Goal: Transaction & Acquisition: Purchase product/service

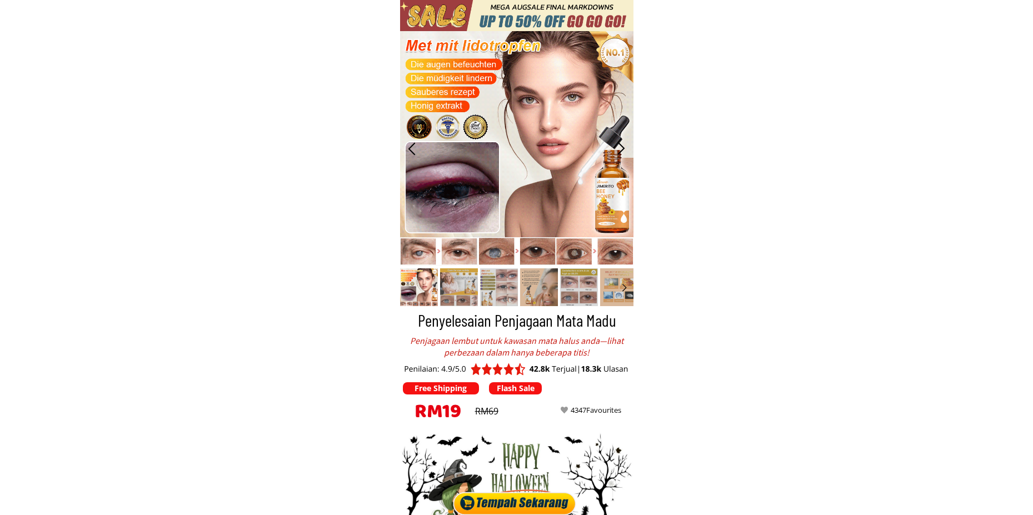
click at [503, 504] on div at bounding box center [517, 502] width 130 height 28
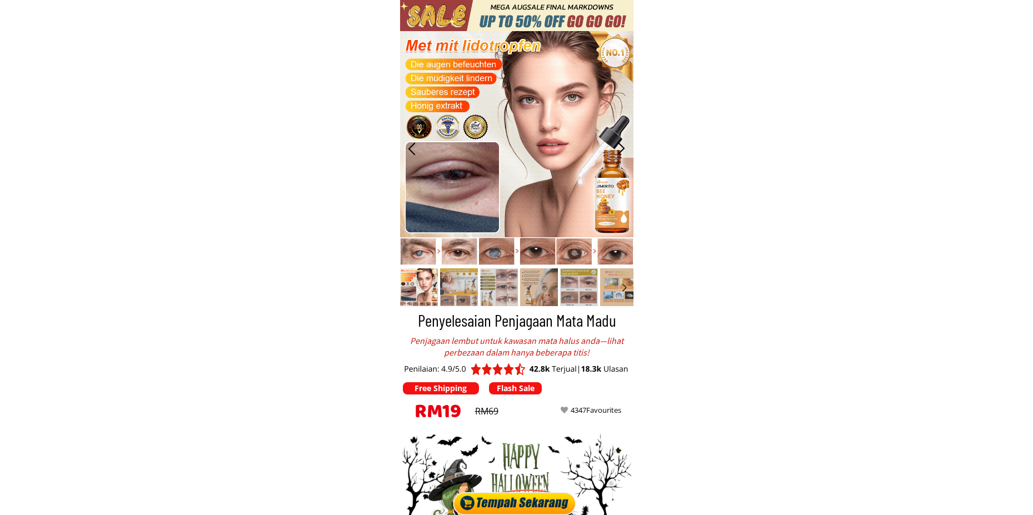
scroll to position [3667, 0]
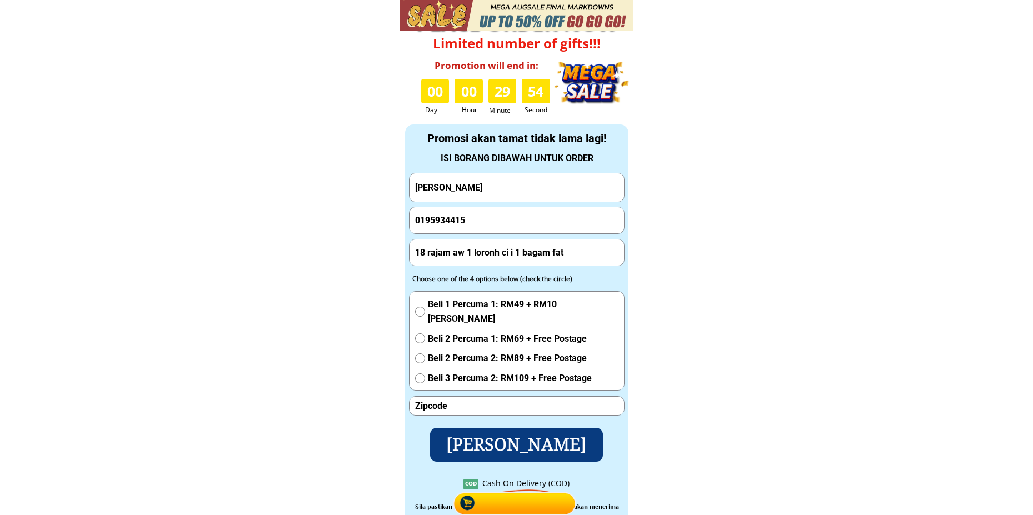
click at [535, 201] on input "[PERSON_NAME]" at bounding box center [516, 187] width 209 height 28
paste input "Arweena jelo"
type input "Arweena jelo"
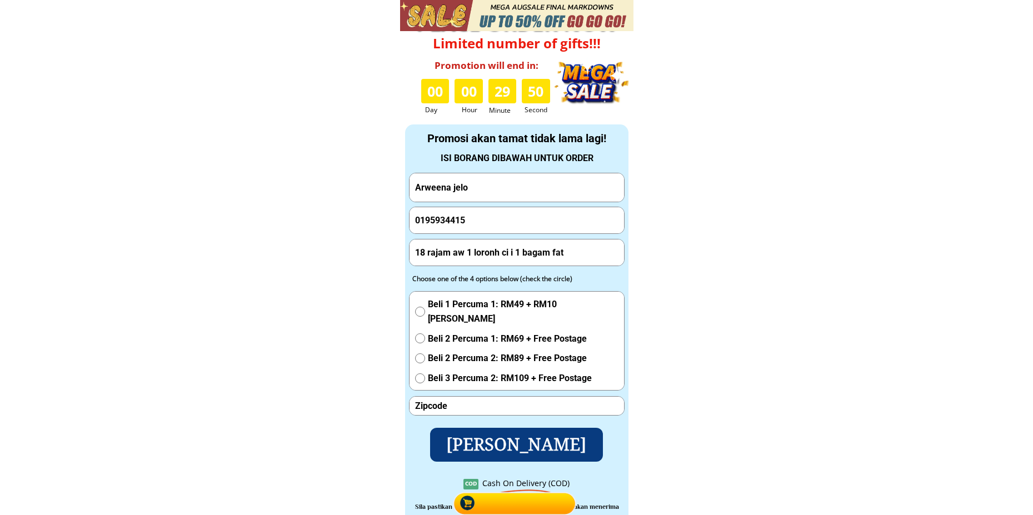
click at [468, 220] on input "0195934415" at bounding box center [516, 220] width 209 height 27
paste input "1131774562"
type input "1131774562"
click at [489, 191] on input "Arweena jelo" at bounding box center [516, 187] width 209 height 28
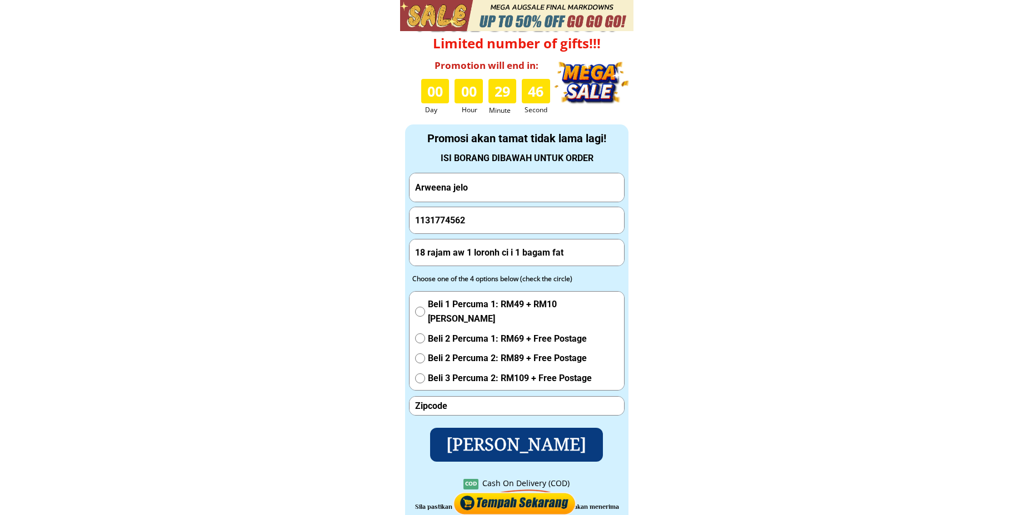
click at [489, 191] on input "Arweena jelo" at bounding box center [516, 187] width 209 height 28
paste input "[PERSON_NAME] b safiee"
type input "[PERSON_NAME] b safiee"
click at [506, 250] on input "18 rajam aw 1 loronh ci i 1 bagam fat" at bounding box center [516, 253] width 209 height 26
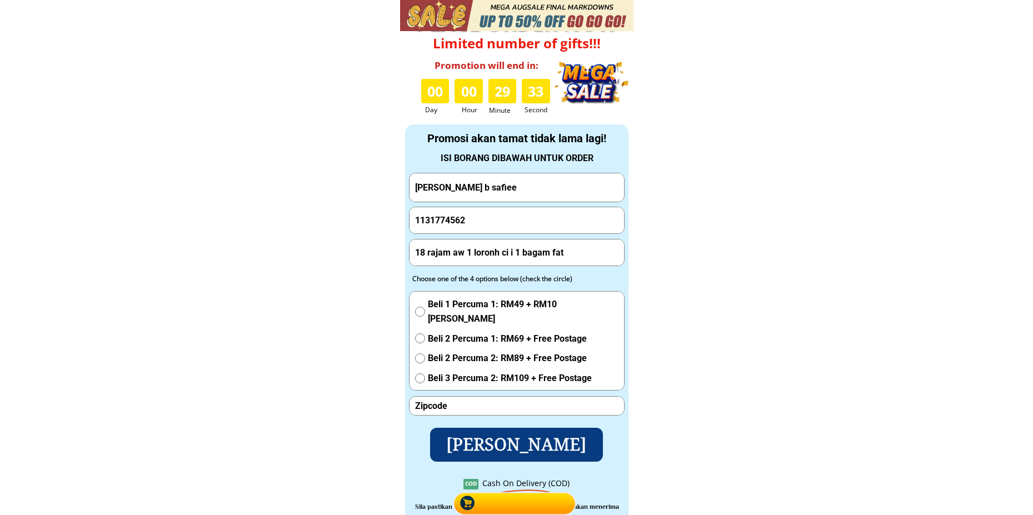
click at [506, 250] on input "18 rajam aw 1 loronh ci i 1 bagam fat" at bounding box center [516, 253] width 209 height 26
paste input "[STREET_ADDRESS] Sarawak"
click at [523, 256] on input "[STREET_ADDRESS] Sarawak" at bounding box center [516, 253] width 209 height 26
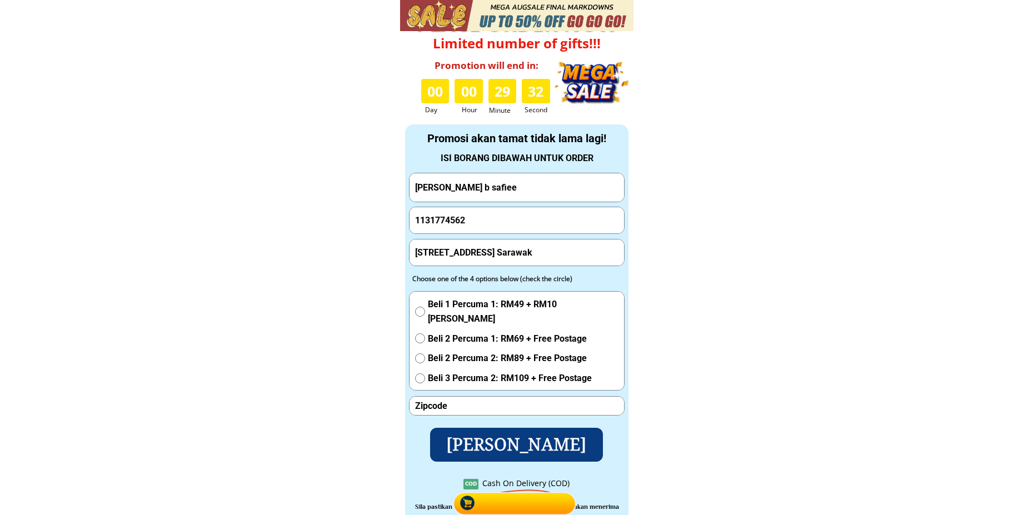
click at [523, 256] on input "[STREET_ADDRESS] Sarawak" at bounding box center [516, 253] width 209 height 26
type input "No 43 kampung [GEOGRAPHIC_DATA]"
click at [459, 406] on input "number" at bounding box center [516, 406] width 209 height 18
paste input "93050"
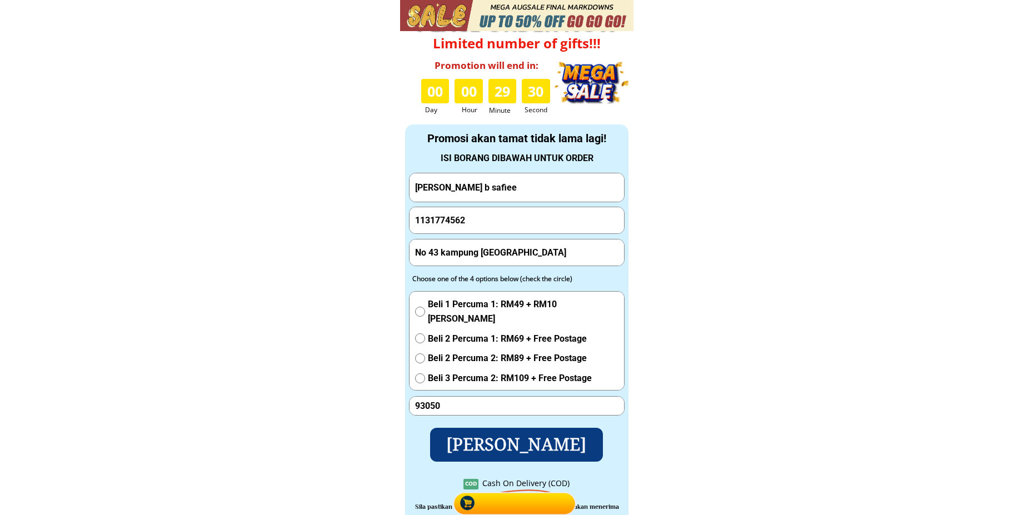
type input "93050"
click at [516, 223] on input "1131774562" at bounding box center [516, 220] width 209 height 27
paste input "01133044495"
type input "01133044495"
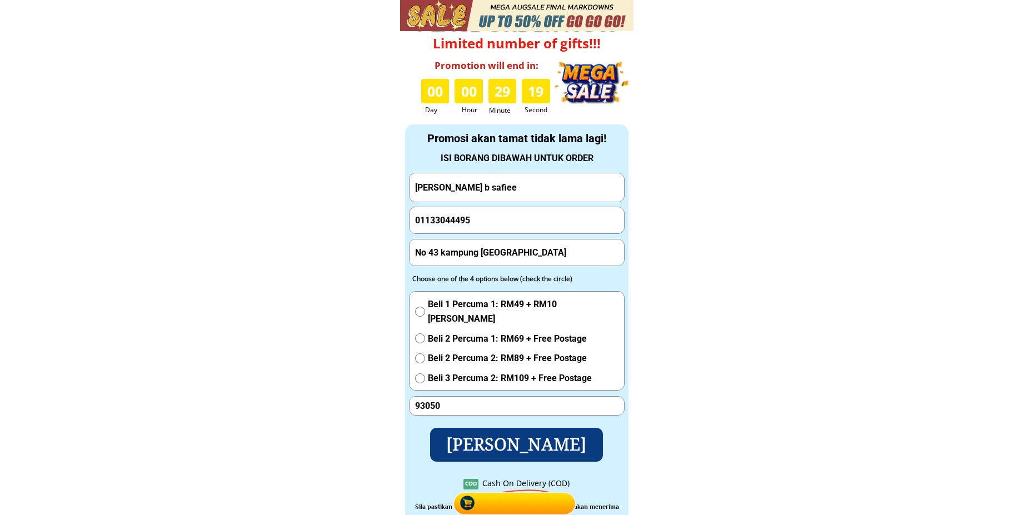
click at [438, 297] on div "Beli 1 Percuma 1: RM49 + RM10 Yuran Penghantaran Beli 2 Percuma 1: RM69 + Free …" at bounding box center [517, 344] width 215 height 105
click at [441, 307] on span "Beli 1 Percuma 1: RM49 + RM10 [PERSON_NAME]" at bounding box center [523, 311] width 191 height 28
radio input "true"
click at [499, 440] on p "[PERSON_NAME]" at bounding box center [516, 444] width 179 height 35
